Goal: Task Accomplishment & Management: Manage account settings

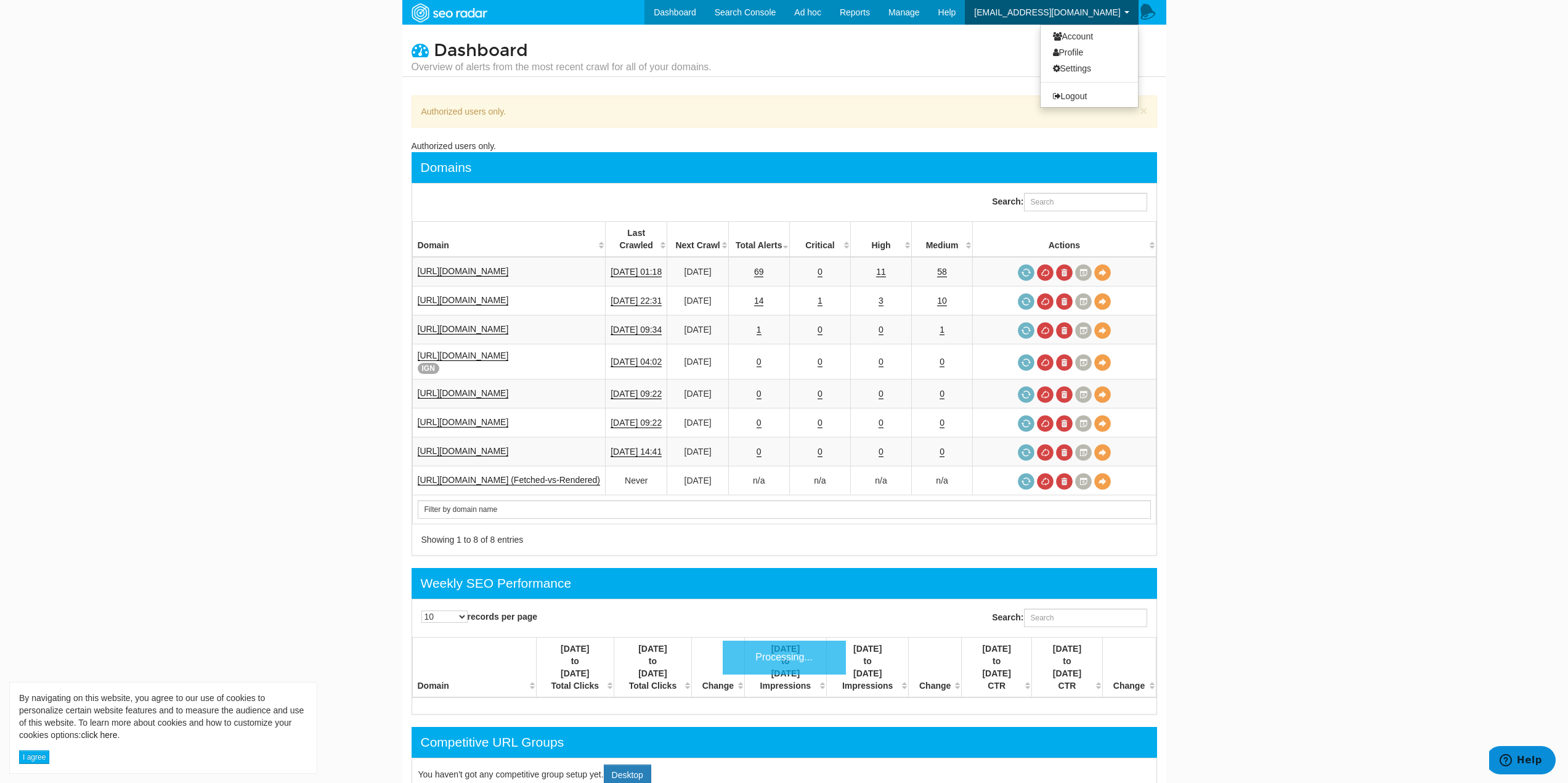
click at [1104, 4] on link "[EMAIL_ADDRESS][DOMAIN_NAME]" at bounding box center [1051, 12] width 174 height 25
click at [1076, 37] on link "Account" at bounding box center [1088, 36] width 97 height 16
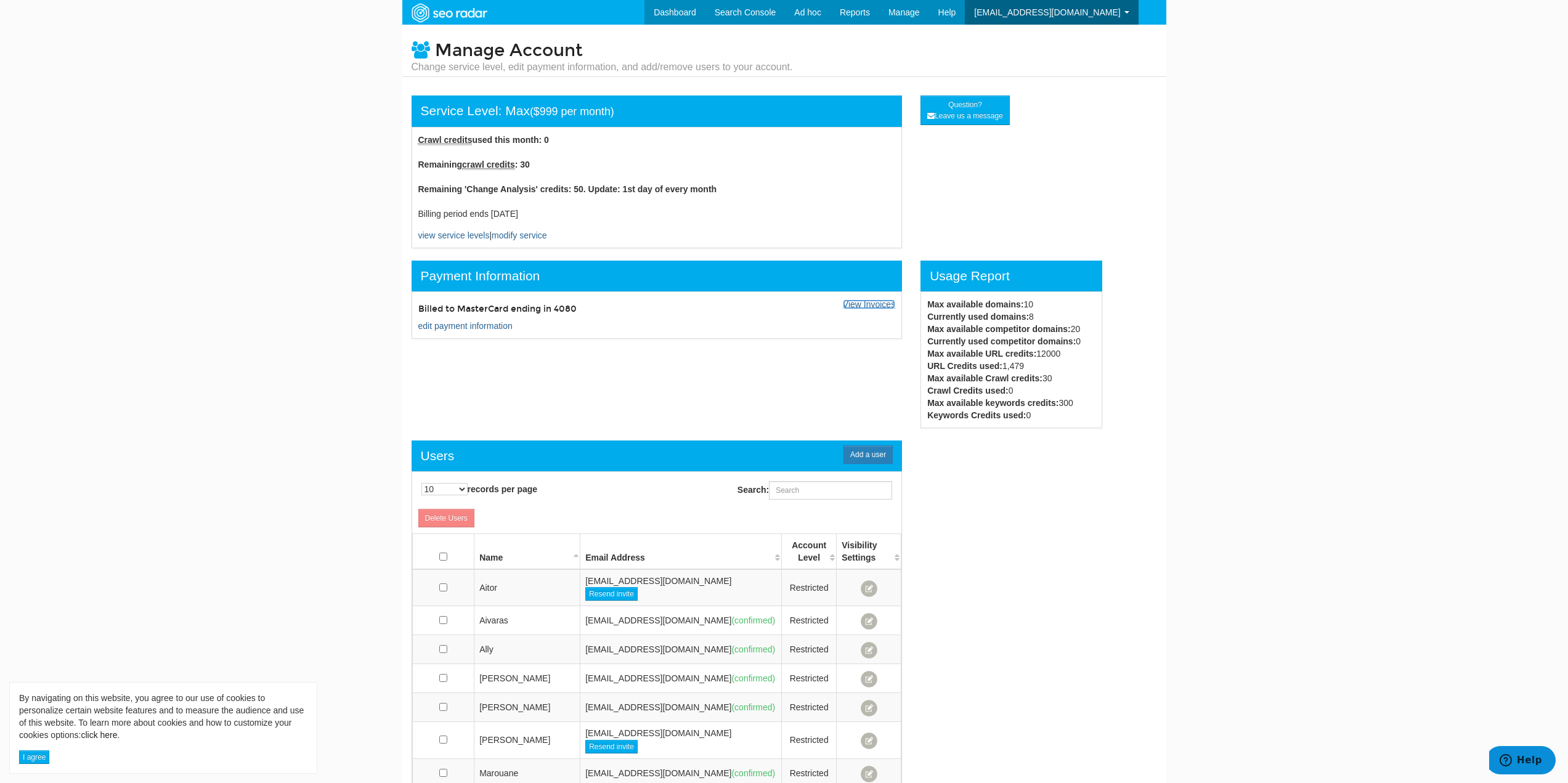
click at [876, 306] on link "View Invoices" at bounding box center [869, 304] width 53 height 10
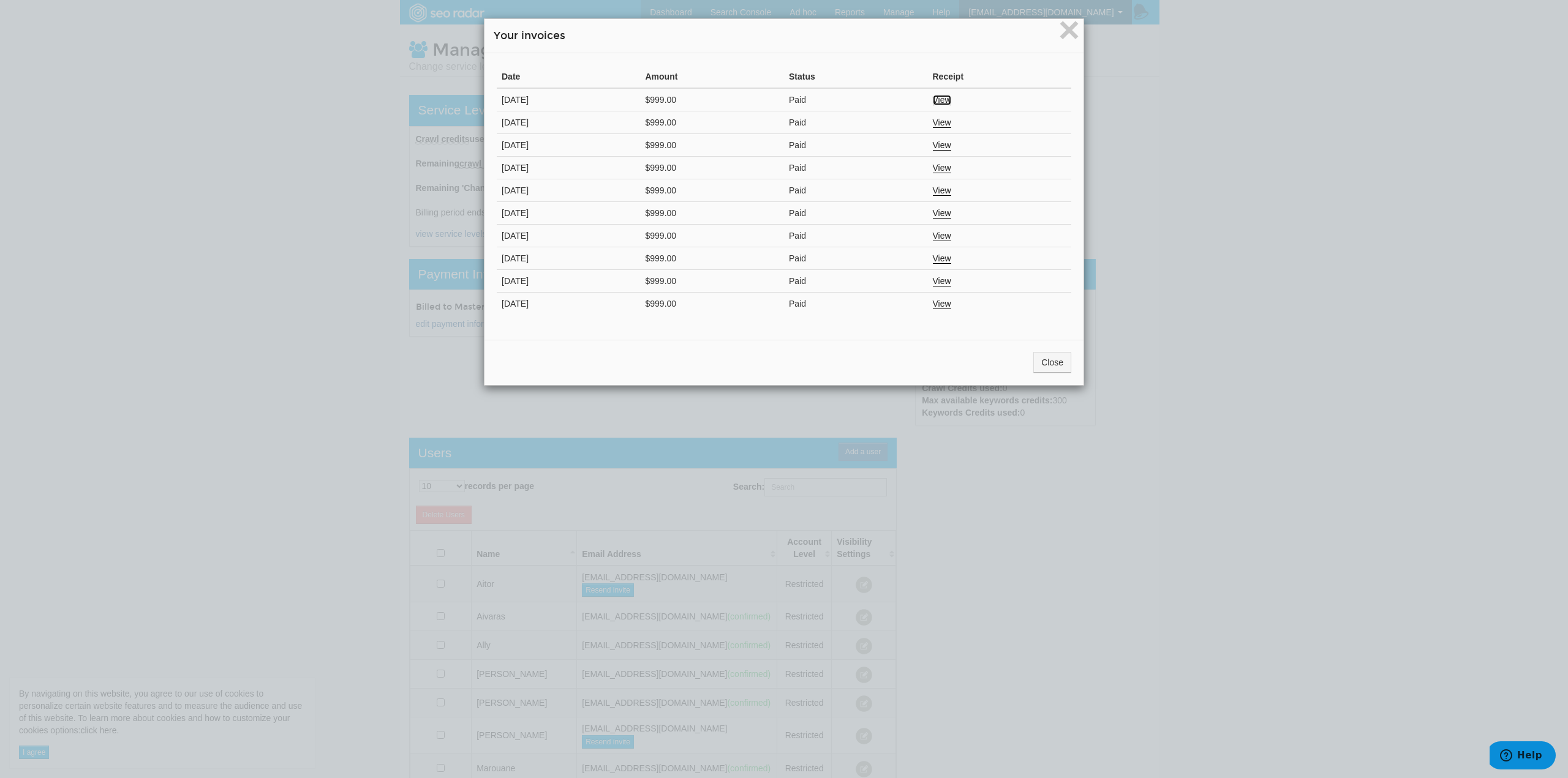
click at [940, 97] on link "View" at bounding box center [941, 100] width 18 height 10
